Goal: Transaction & Acquisition: Book appointment/travel/reservation

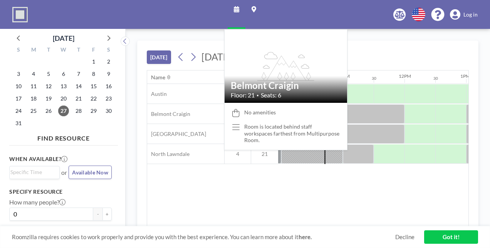
scroll to position [0, 617]
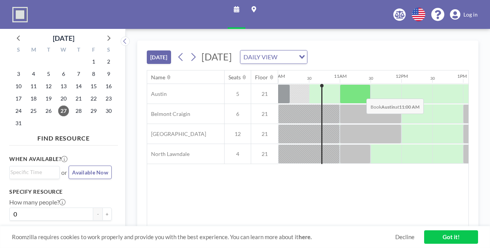
click at [360, 92] on div at bounding box center [355, 93] width 31 height 19
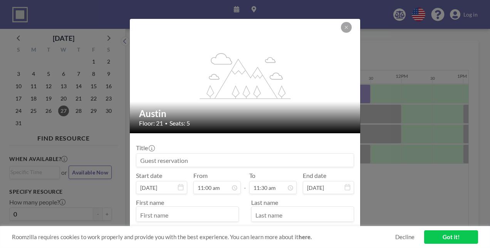
click at [204, 167] on div "Title Start date [DATE] From 11:00 am - To 11:30 am End date [DATE] First name …" at bounding box center [245, 197] width 218 height 115
click at [193, 163] on input at bounding box center [244, 160] width 217 height 13
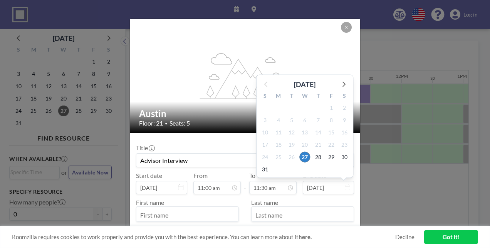
scroll to position [316, 0]
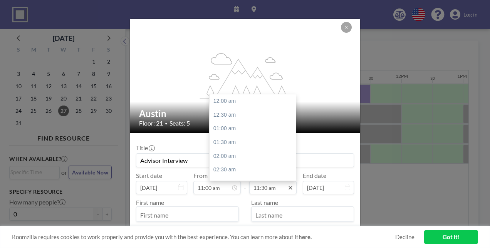
type input "Advisor Interview"
click at [290, 187] on icon at bounding box center [291, 188] width 6 height 6
click at [229, 113] on div "12:00 pm" at bounding box center [255, 115] width 90 height 14
type input "12:00 pm"
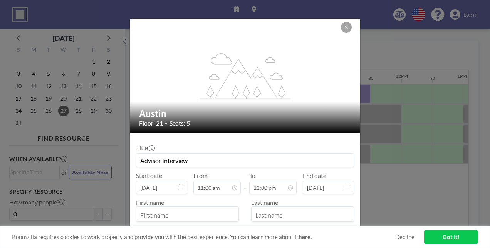
scroll to position [329, 0]
click at [201, 212] on input "text" at bounding box center [187, 215] width 102 height 13
type input "[PERSON_NAME]"
type input "[EMAIL_ADDRESS][DOMAIN_NAME]"
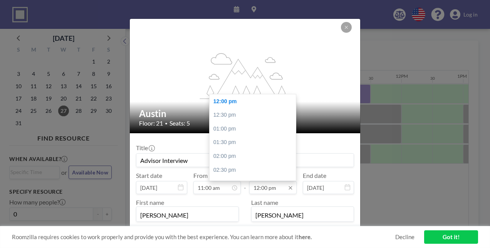
scroll to position [63, 0]
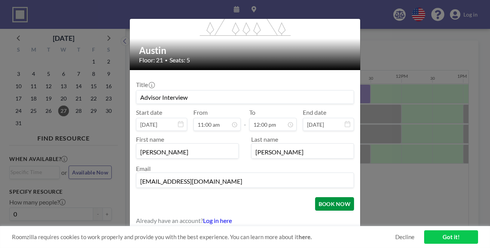
click at [335, 200] on button "BOOK NOW" at bounding box center [334, 203] width 39 height 13
